Goal: Submit feedback/report problem

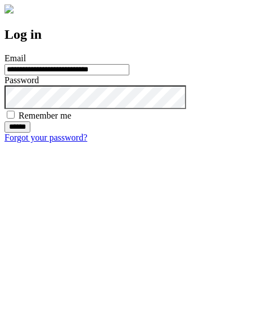
type input "**********"
click at [30, 133] on input "******" at bounding box center [18, 127] width 26 height 11
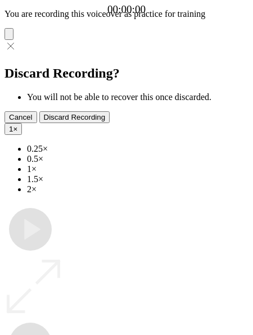
type input "**********"
